Goal: Use online tool/utility: Utilize a website feature to perform a specific function

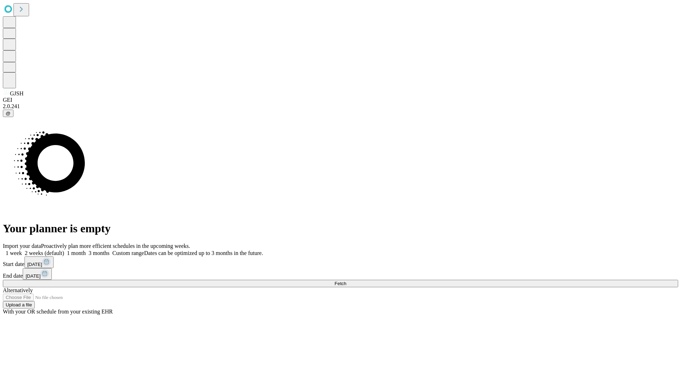
click at [346, 281] on span "Fetch" at bounding box center [340, 283] width 12 height 5
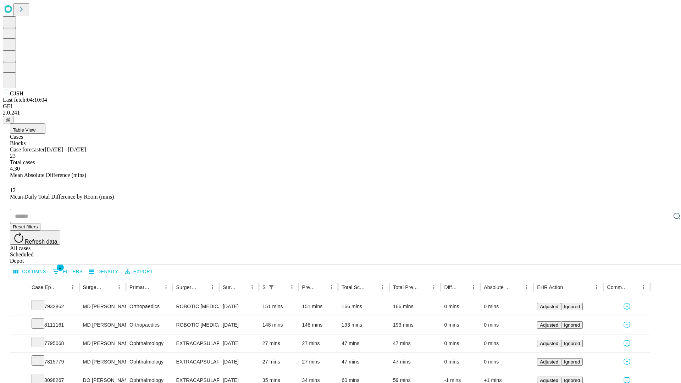
click at [35, 127] on span "Table View" at bounding box center [24, 129] width 23 height 5
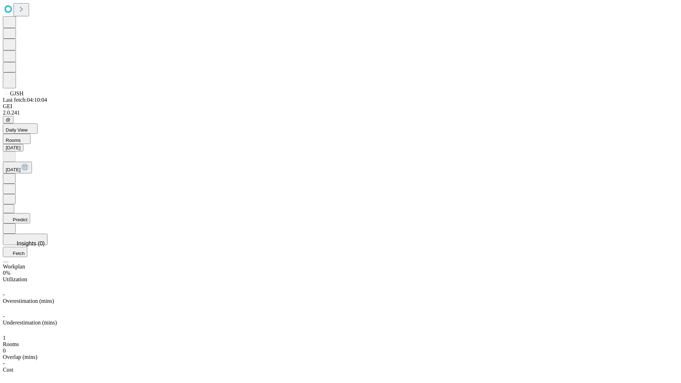
click at [30, 213] on button "Predict" at bounding box center [16, 218] width 27 height 10
